Goal: Transaction & Acquisition: Obtain resource

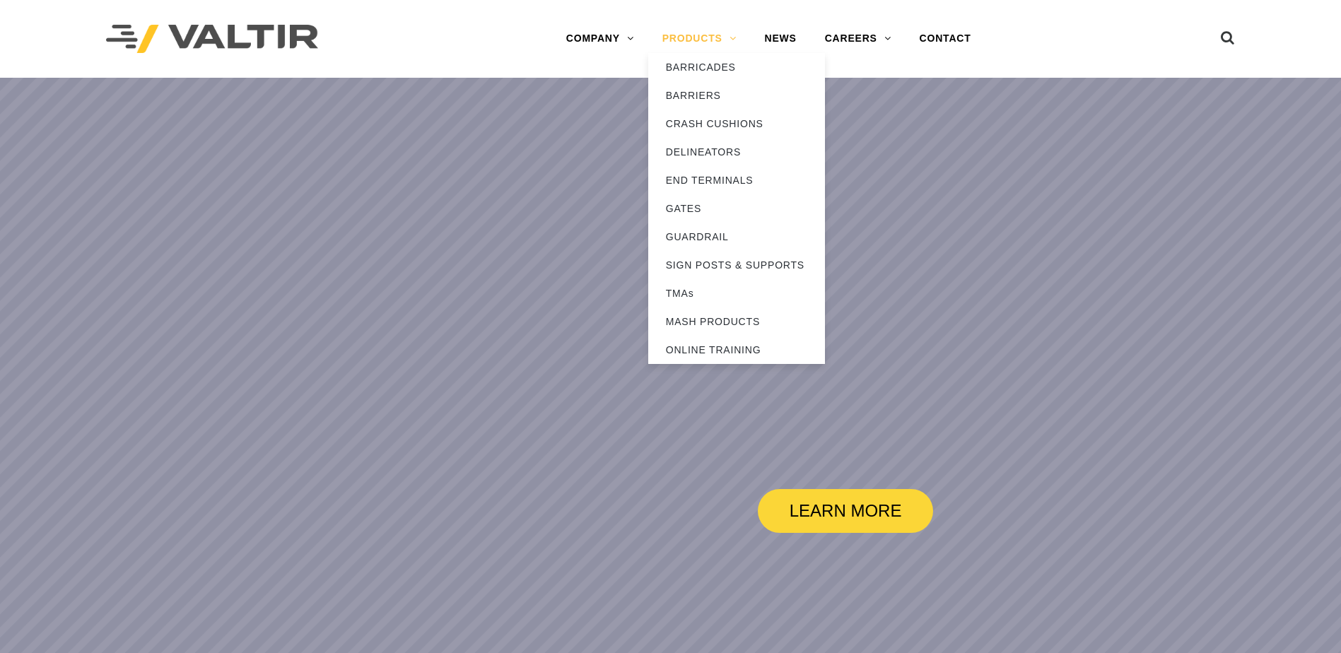
click at [720, 40] on link "PRODUCTS" at bounding box center [699, 39] width 103 height 28
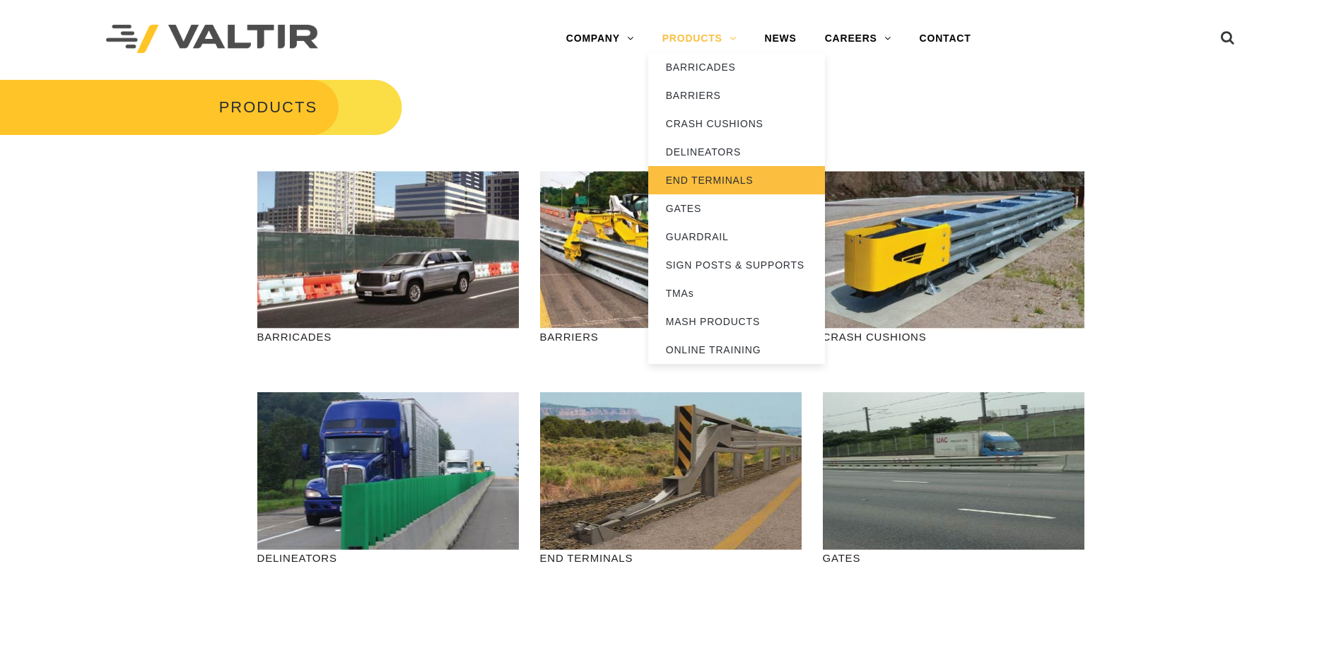
click at [725, 173] on link "END TERMINALS" at bounding box center [736, 180] width 177 height 28
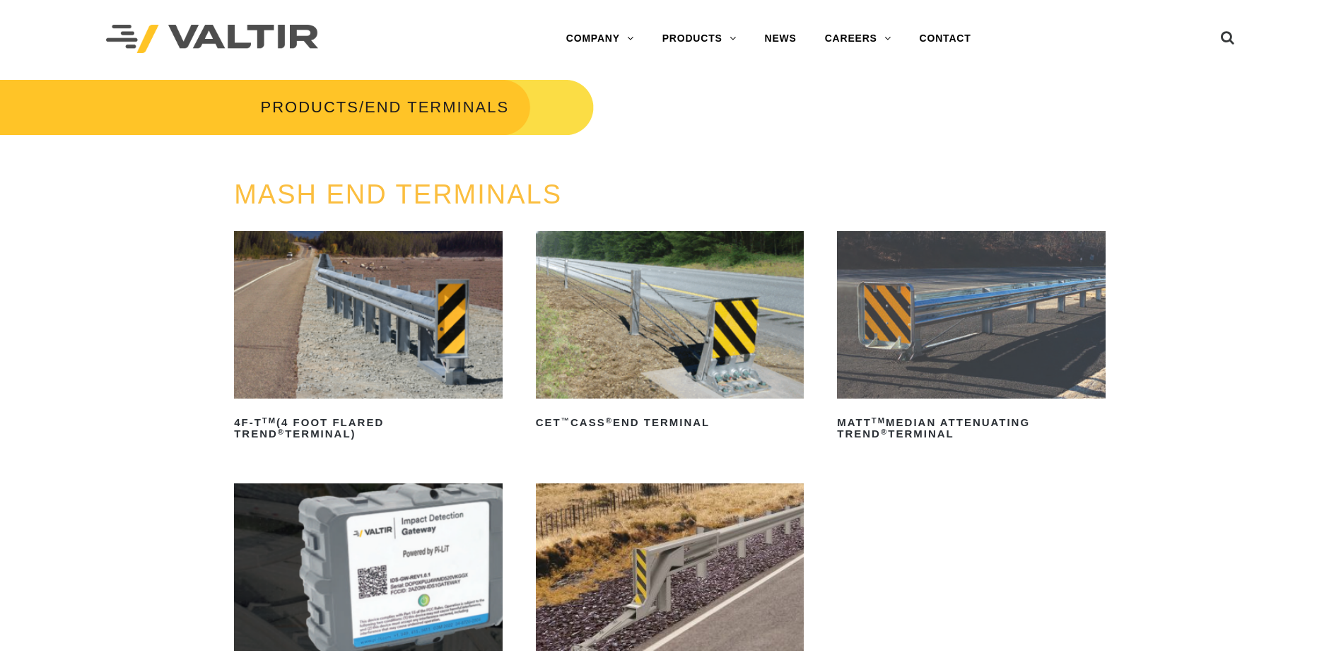
click at [753, 322] on img at bounding box center [670, 315] width 269 height 168
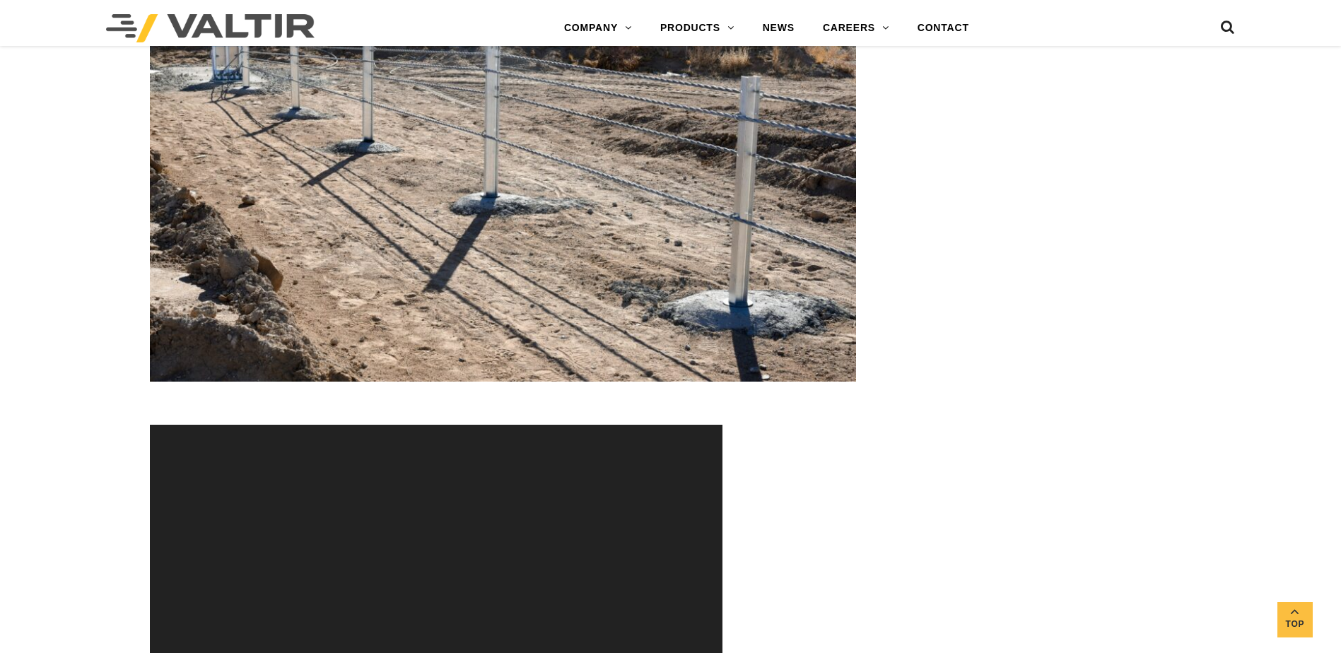
scroll to position [4570, 0]
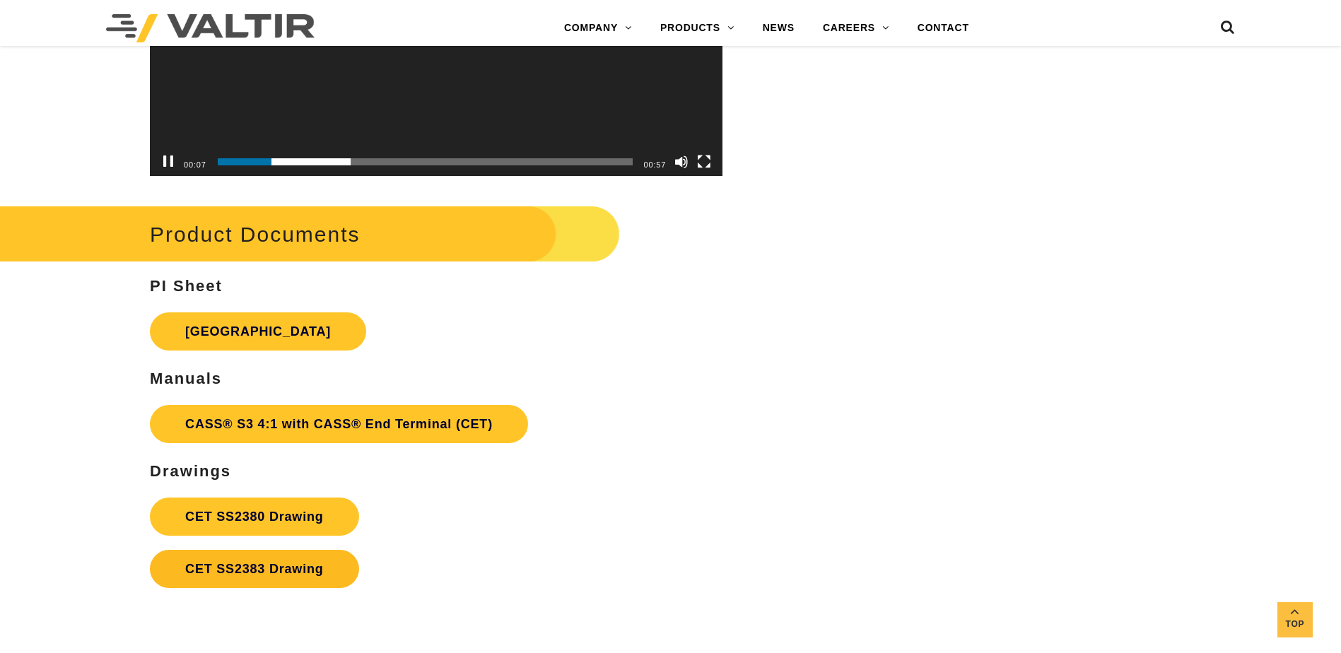
click at [288, 573] on link "CET SS2383 Drawing" at bounding box center [254, 569] width 209 height 38
